Goal: Information Seeking & Learning: Check status

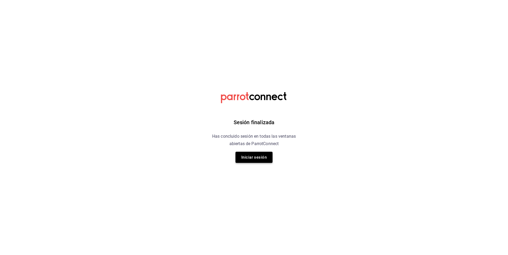
click at [258, 155] on button "Iniciar sesión" at bounding box center [253, 157] width 37 height 11
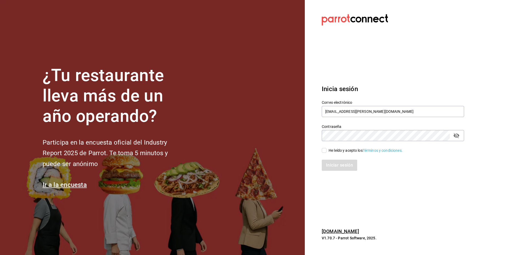
click at [325, 152] on input "He leído y acepto los Términos y condiciones." at bounding box center [324, 150] width 5 height 5
checkbox input "true"
click at [333, 167] on button "Iniciar sesión" at bounding box center [340, 164] width 36 height 11
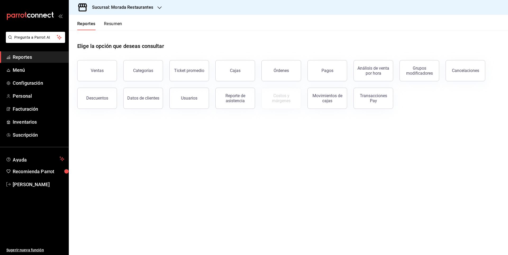
click at [288, 168] on main "Elige la opción que deseas consultar Ventas Categorías Ticket promedio Cajas Ór…" at bounding box center [288, 142] width 439 height 225
click at [100, 75] on button "Ventas" at bounding box center [97, 70] width 40 height 21
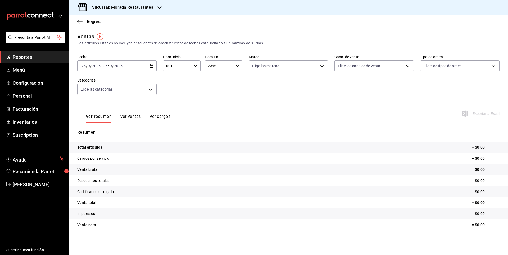
click at [153, 65] on div "[DATE] [DATE] - [DATE] [DATE]" at bounding box center [116, 65] width 79 height 11
click at [259, 104] on div "Ver resumen Ver ventas Ver cargos Exportar a Excel" at bounding box center [288, 112] width 439 height 22
click at [153, 63] on div "[DATE] [DATE] - [DATE] [DATE]" at bounding box center [116, 65] width 79 height 11
click at [357, 63] on body "Pregunta a Parrot AI Reportes Menú Configuración Personal Facturación Inventari…" at bounding box center [254, 127] width 508 height 255
click at [270, 63] on div at bounding box center [254, 127] width 508 height 255
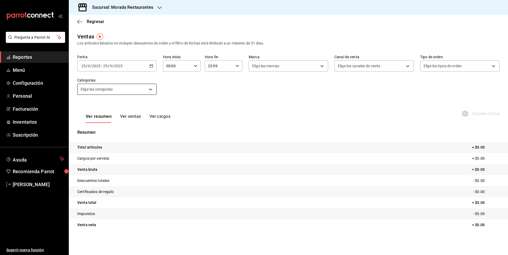
click at [127, 88] on body "Pregunta a Parrot AI Reportes Menú Configuración Personal Facturación Inventari…" at bounding box center [254, 127] width 508 height 255
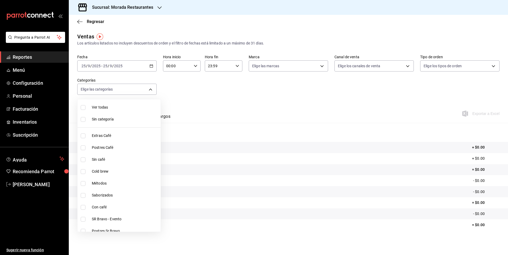
click at [147, 67] on div at bounding box center [254, 127] width 508 height 255
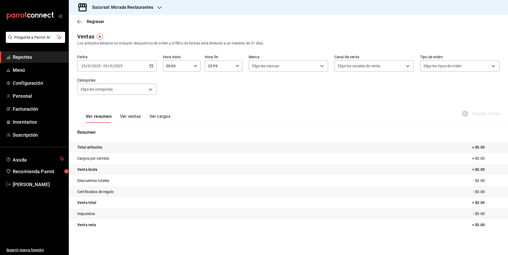
click at [150, 66] on icon "button" at bounding box center [151, 66] width 4 height 4
click at [100, 126] on li "Rango de fechas" at bounding box center [101, 129] width 49 height 12
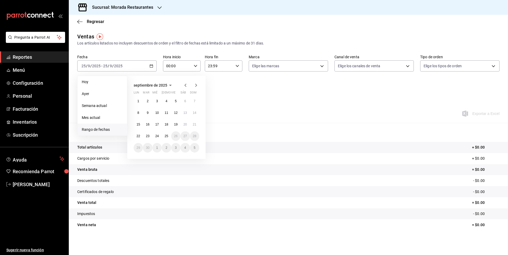
click at [163, 83] on span "septiembre de 2025" at bounding box center [151, 85] width 34 height 4
click at [143, 82] on icon "button" at bounding box center [145, 85] width 6 height 6
click at [144, 101] on button "2024" at bounding box center [145, 105] width 22 height 10
click at [148, 122] on abbr "octubre" at bounding box center [144, 124] width 11 height 4
click at [138, 136] on abbr "21" at bounding box center [137, 136] width 3 height 4
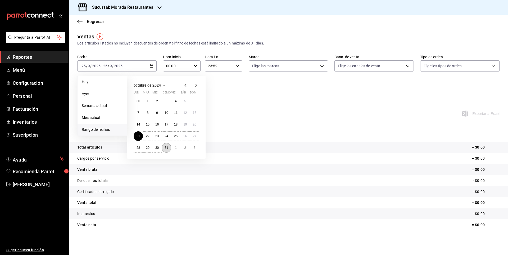
click at [166, 148] on abbr "31" at bounding box center [165, 148] width 3 height 4
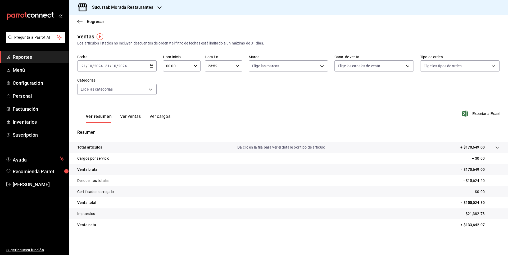
click at [137, 116] on button "Ver ventas" at bounding box center [130, 118] width 21 height 9
